Goal: Find specific page/section: Find specific page/section

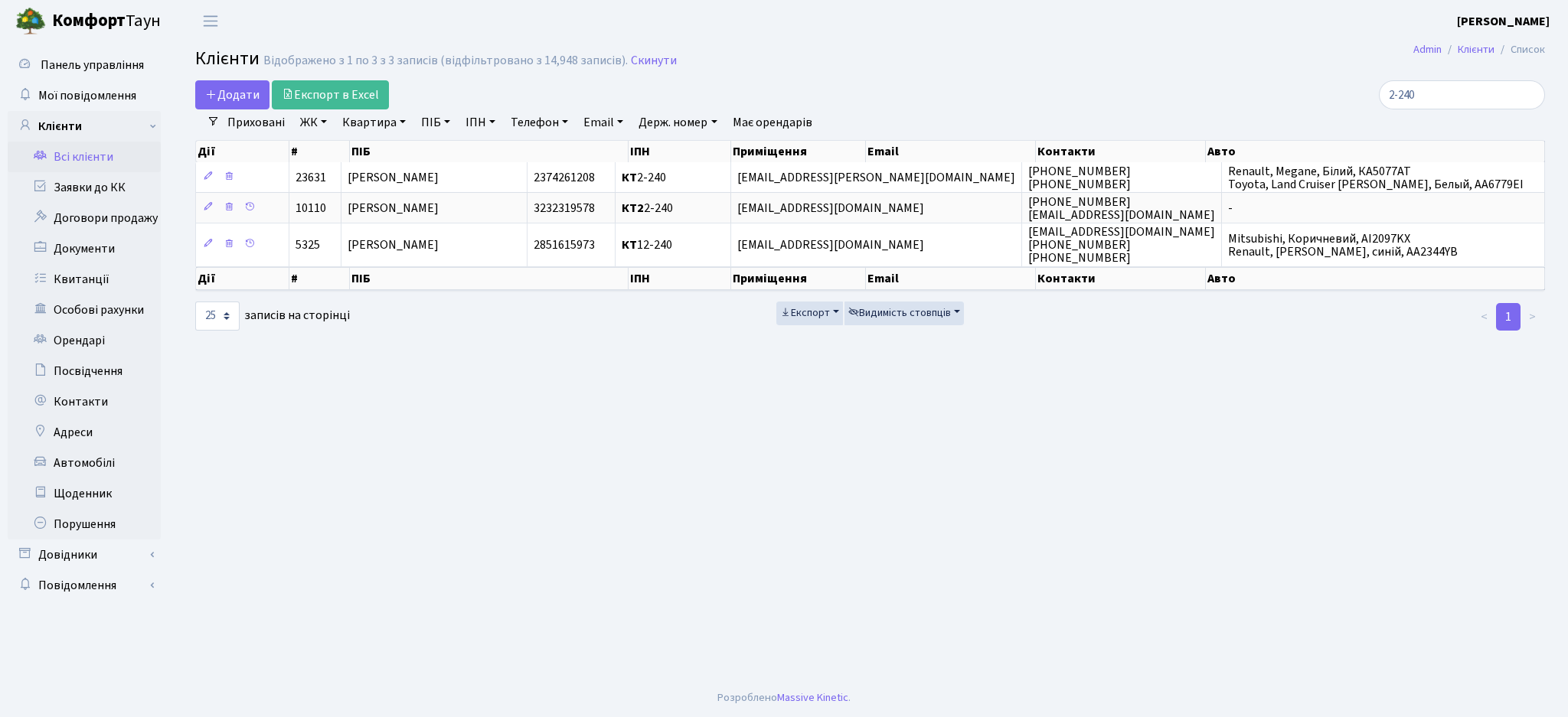
select select "25"
drag, startPoint x: 1445, startPoint y: 96, endPoint x: 1215, endPoint y: 102, distance: 230.1
click at [1215, 102] on div "2-240" at bounding box center [1327, 95] width 435 height 29
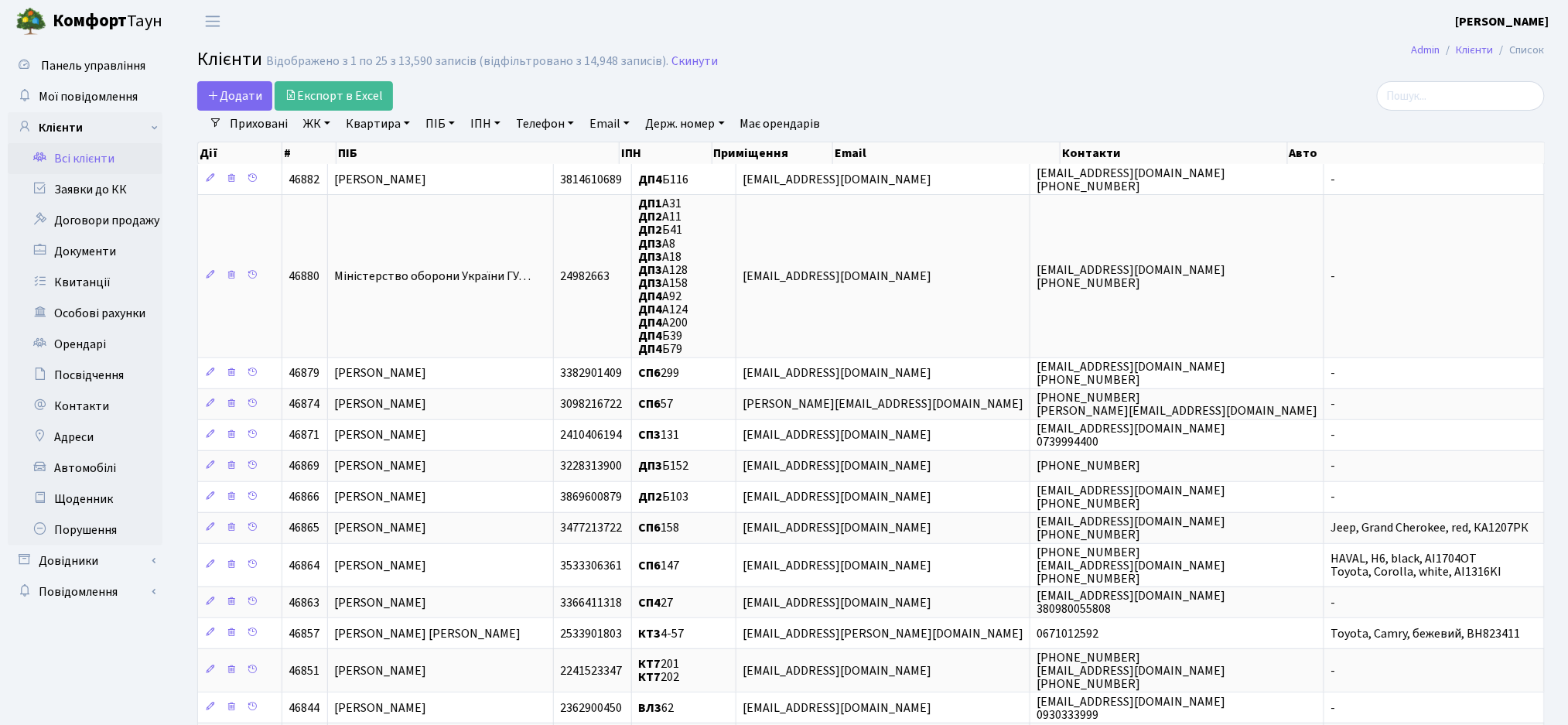
click at [1105, 19] on header "Комфорт Таун Жигун Є. П. Мій обліковий запис Вийти" at bounding box center [784, 21] width 1568 height 43
click at [1452, 102] on input "search" at bounding box center [1462, 96] width 168 height 30
click at [55, 163] on link "Всі клієнти" at bounding box center [84, 158] width 154 height 31
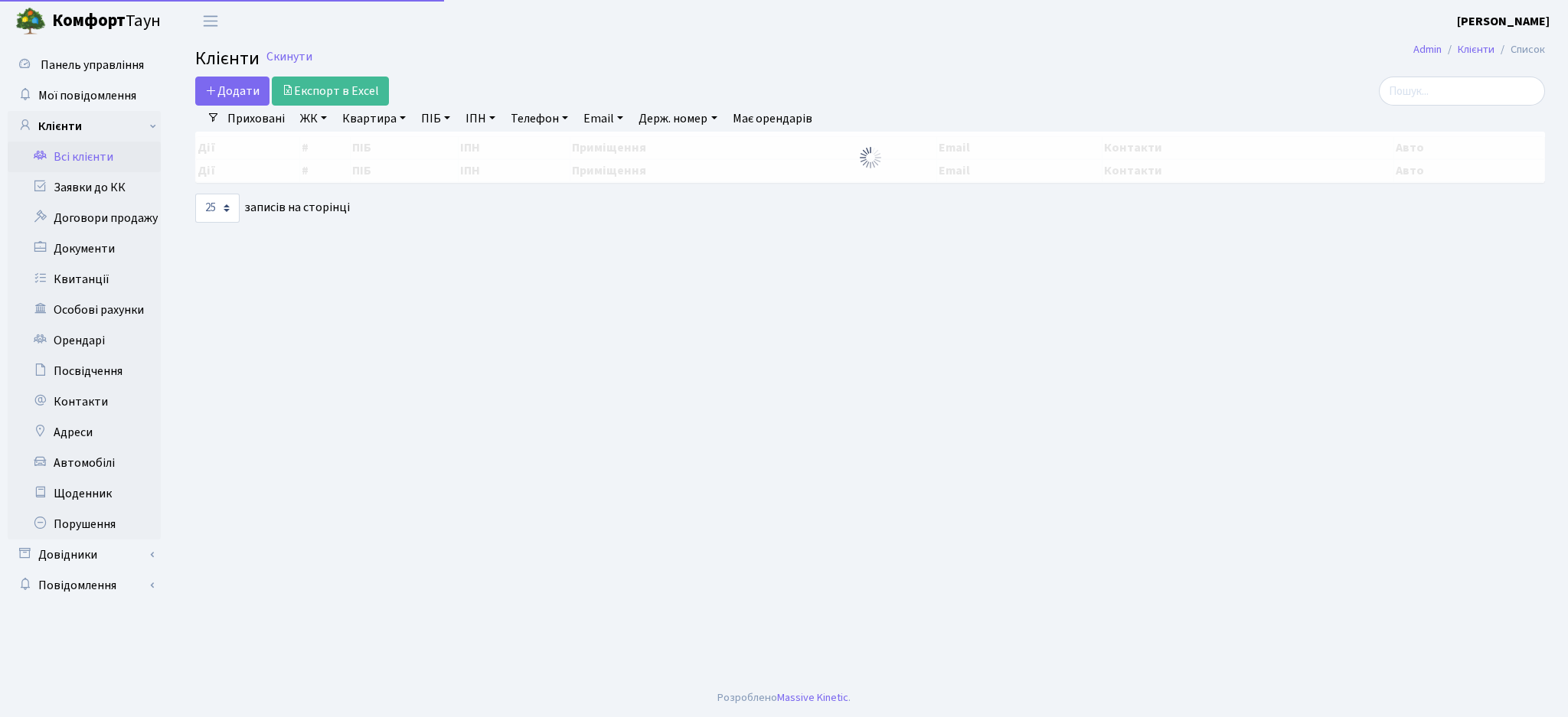
select select "25"
